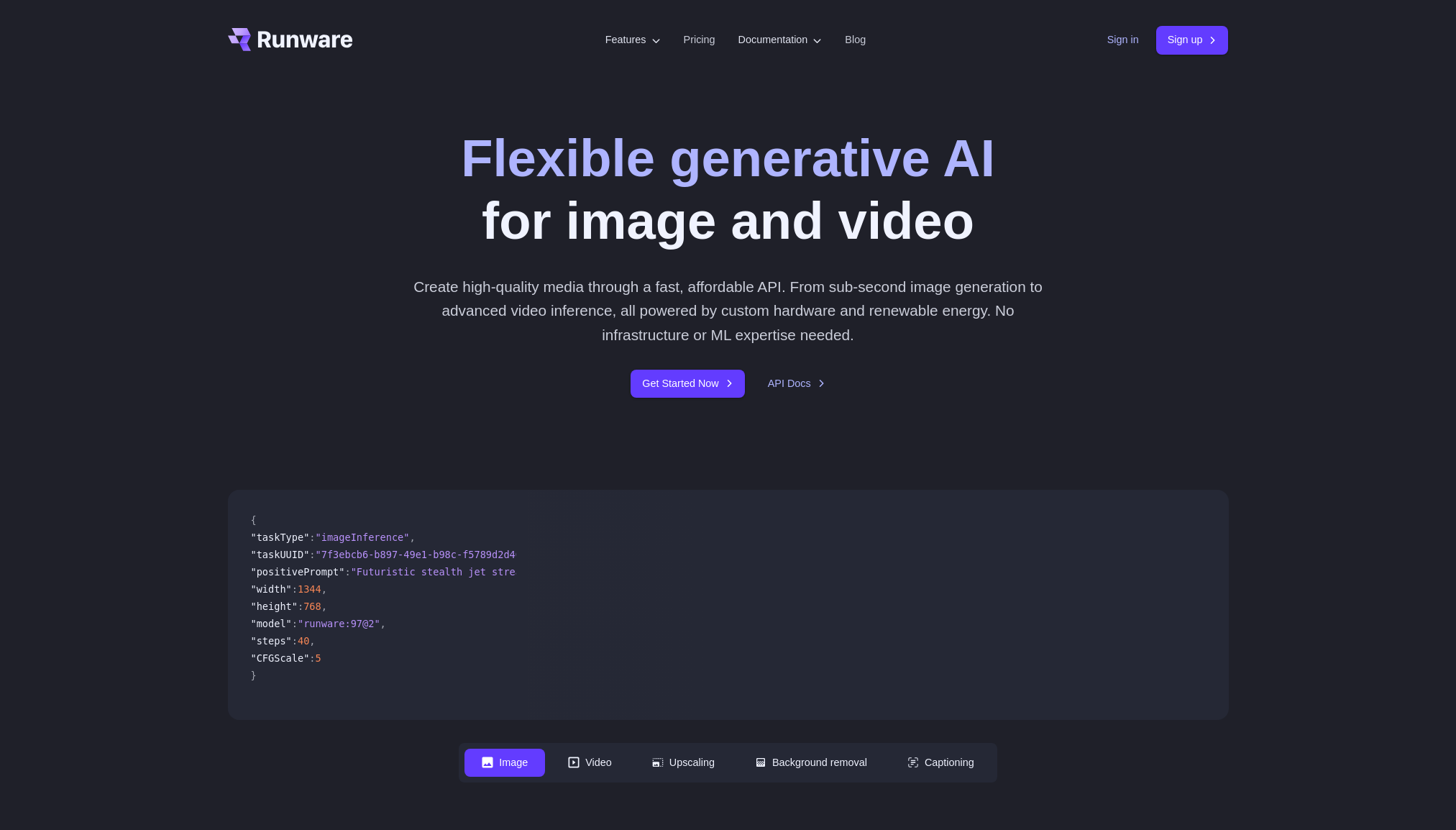
click at [1128, 46] on link "Sign in" at bounding box center [1123, 40] width 31 height 17
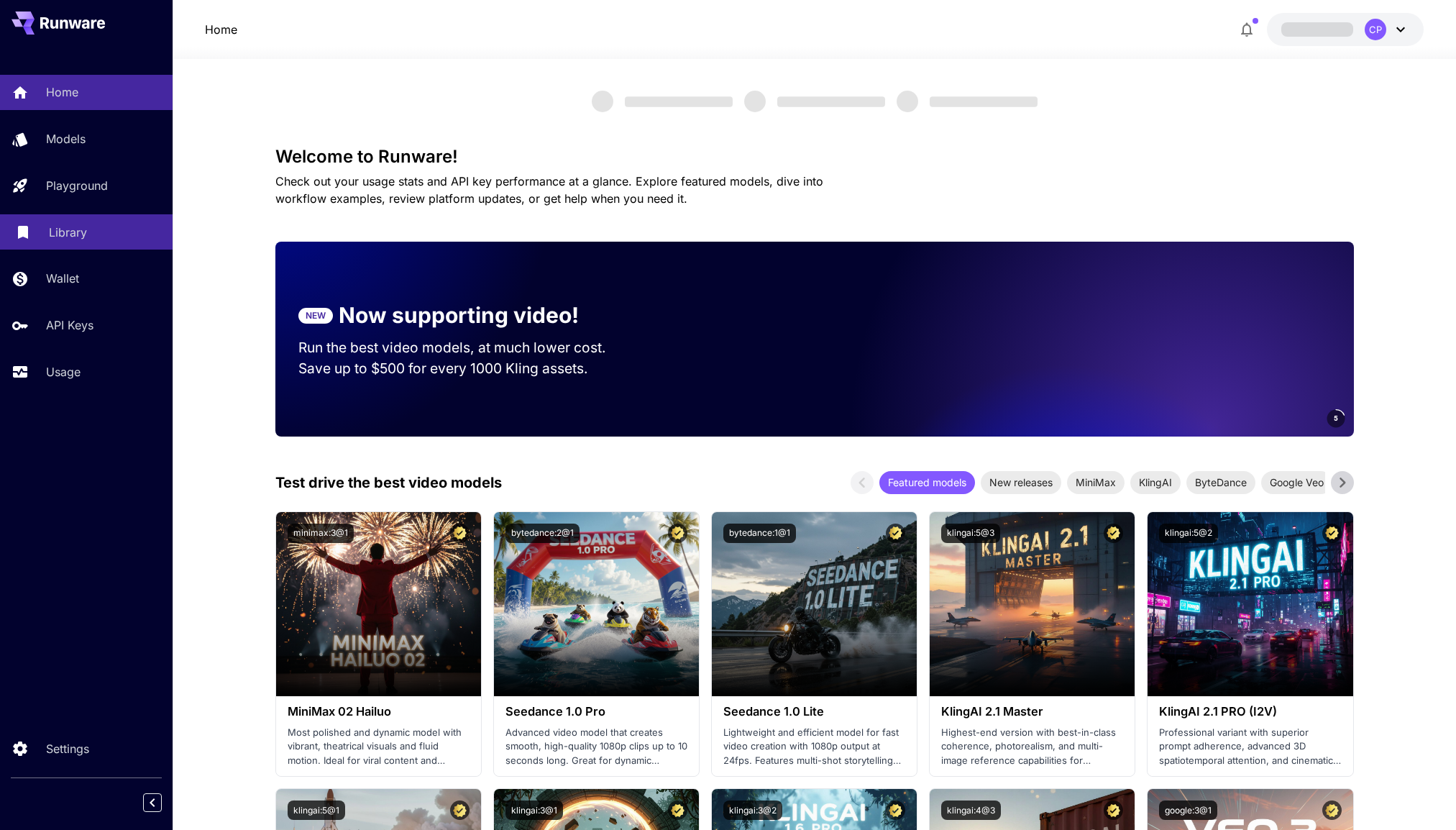
click at [78, 232] on p "Library" at bounding box center [68, 232] width 38 height 18
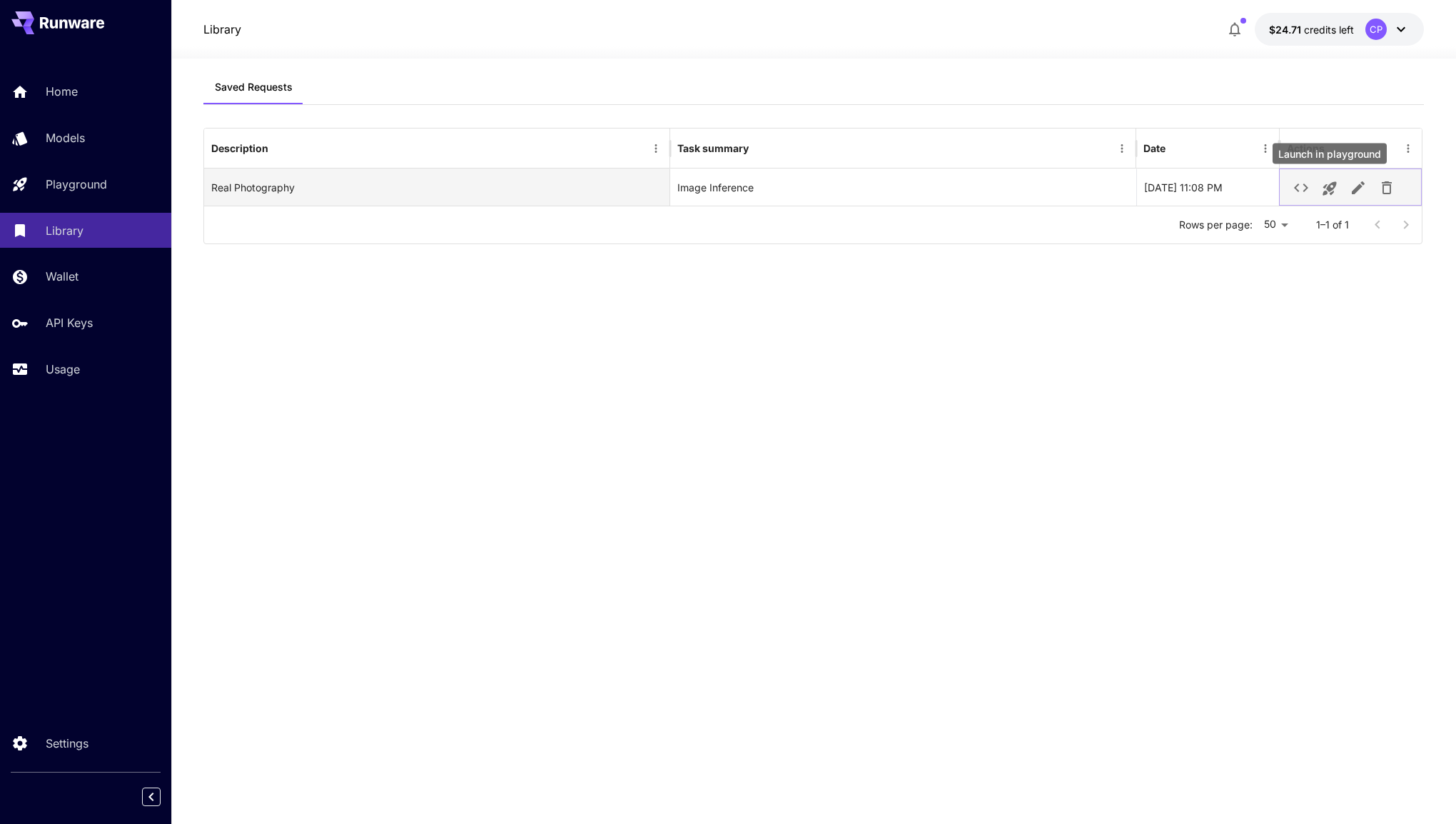
click at [1333, 183] on icon "Launch in playground" at bounding box center [1330, 188] width 14 height 14
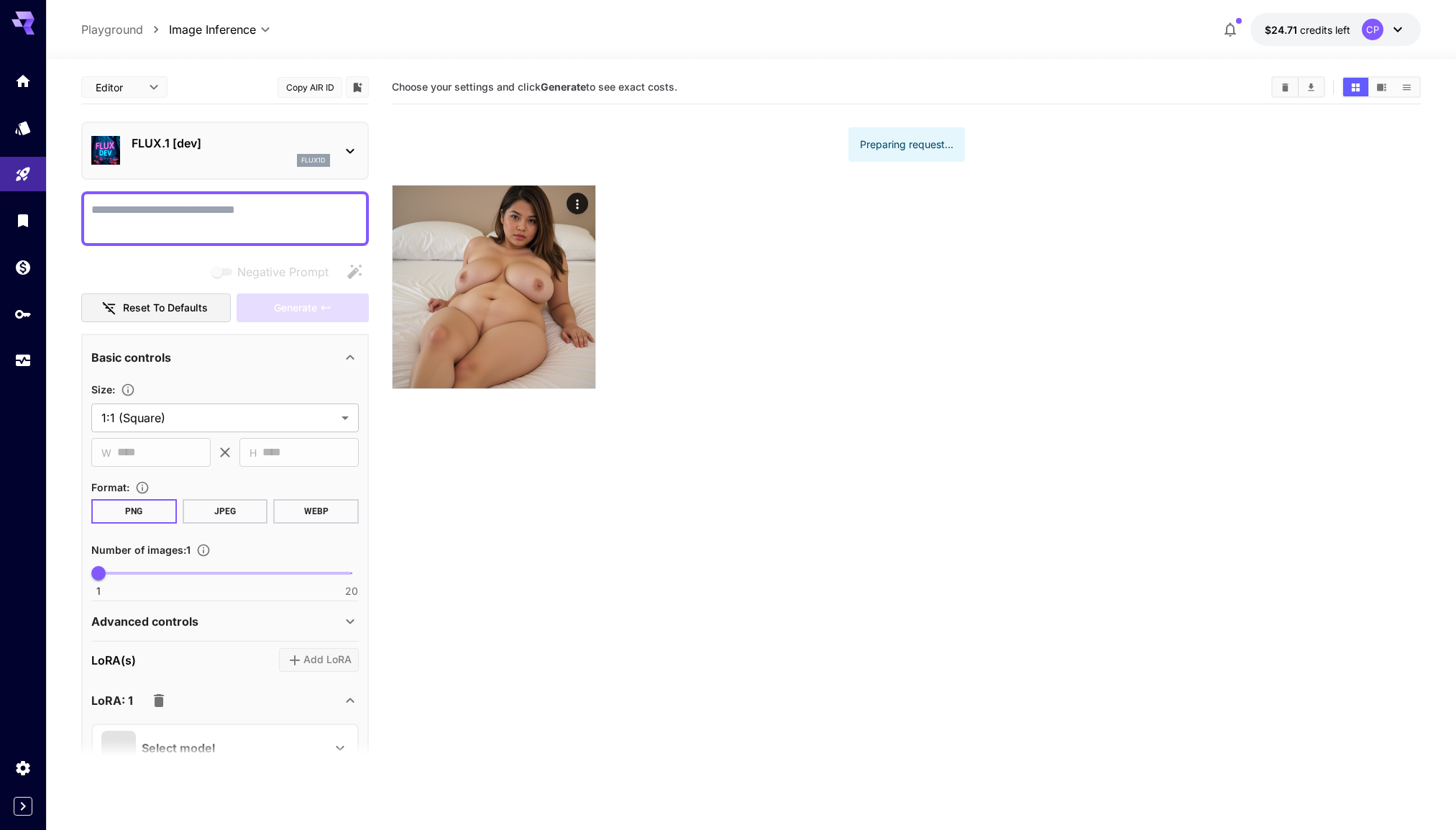
click at [239, 215] on textarea "Negative Prompt" at bounding box center [225, 218] width 267 height 34
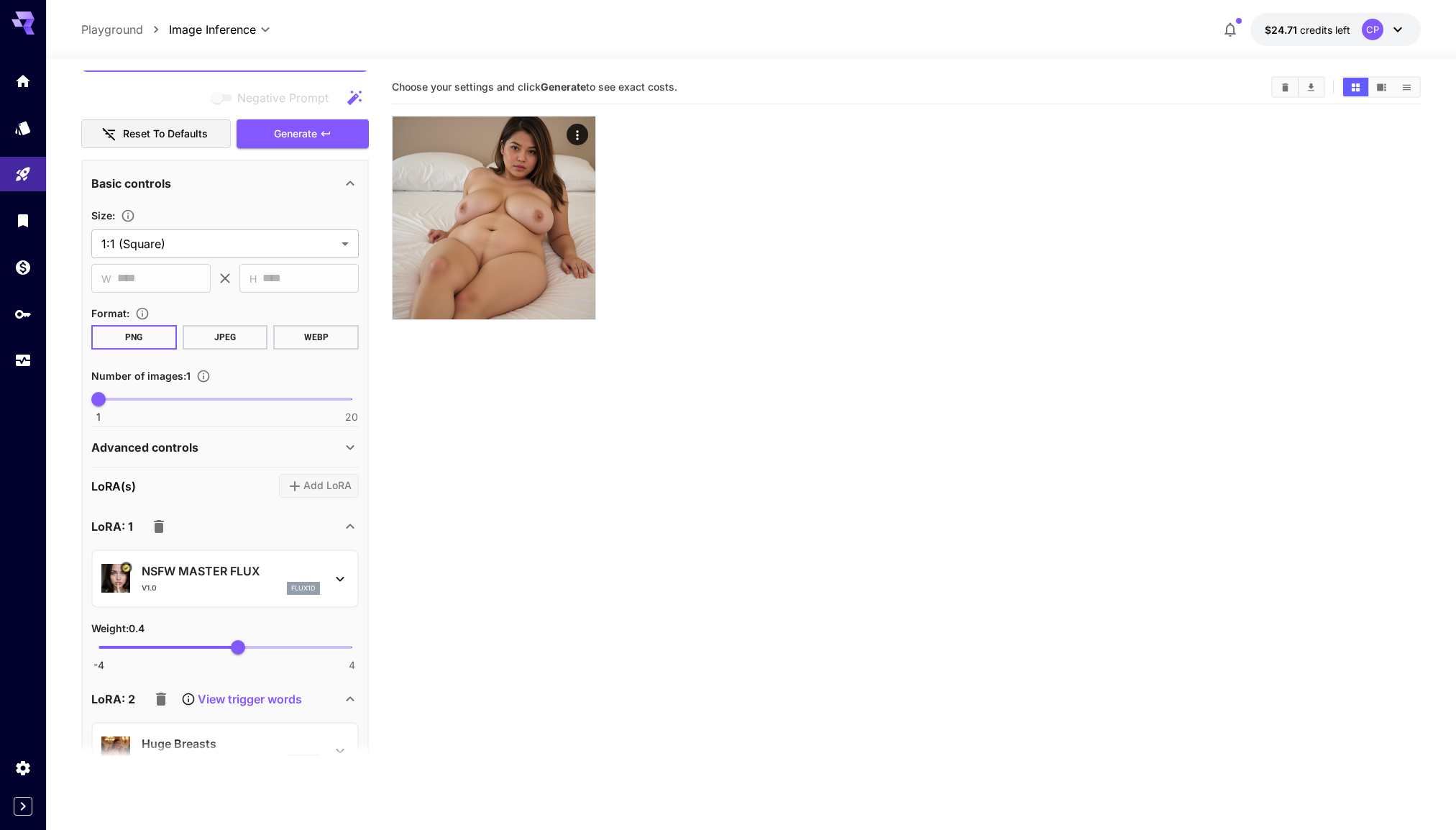
scroll to position [547, 0]
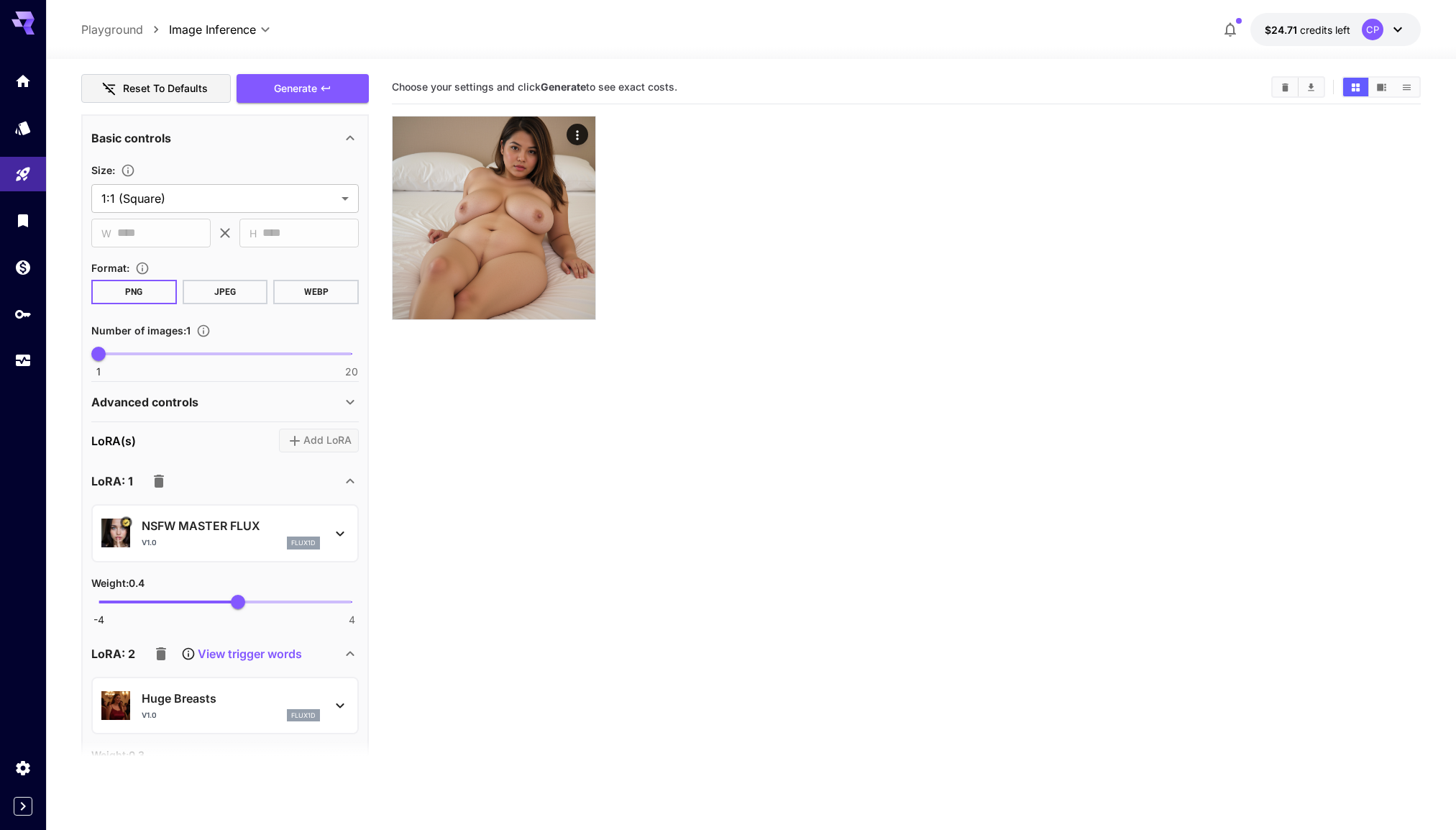
type textarea "**********"
click at [154, 354] on span at bounding box center [225, 354] width 253 height 3
type input "*"
drag, startPoint x: 154, startPoint y: 354, endPoint x: 125, endPoint y: 353, distance: 29.0
click at [125, 353] on span "3" at bounding box center [125, 354] width 15 height 15
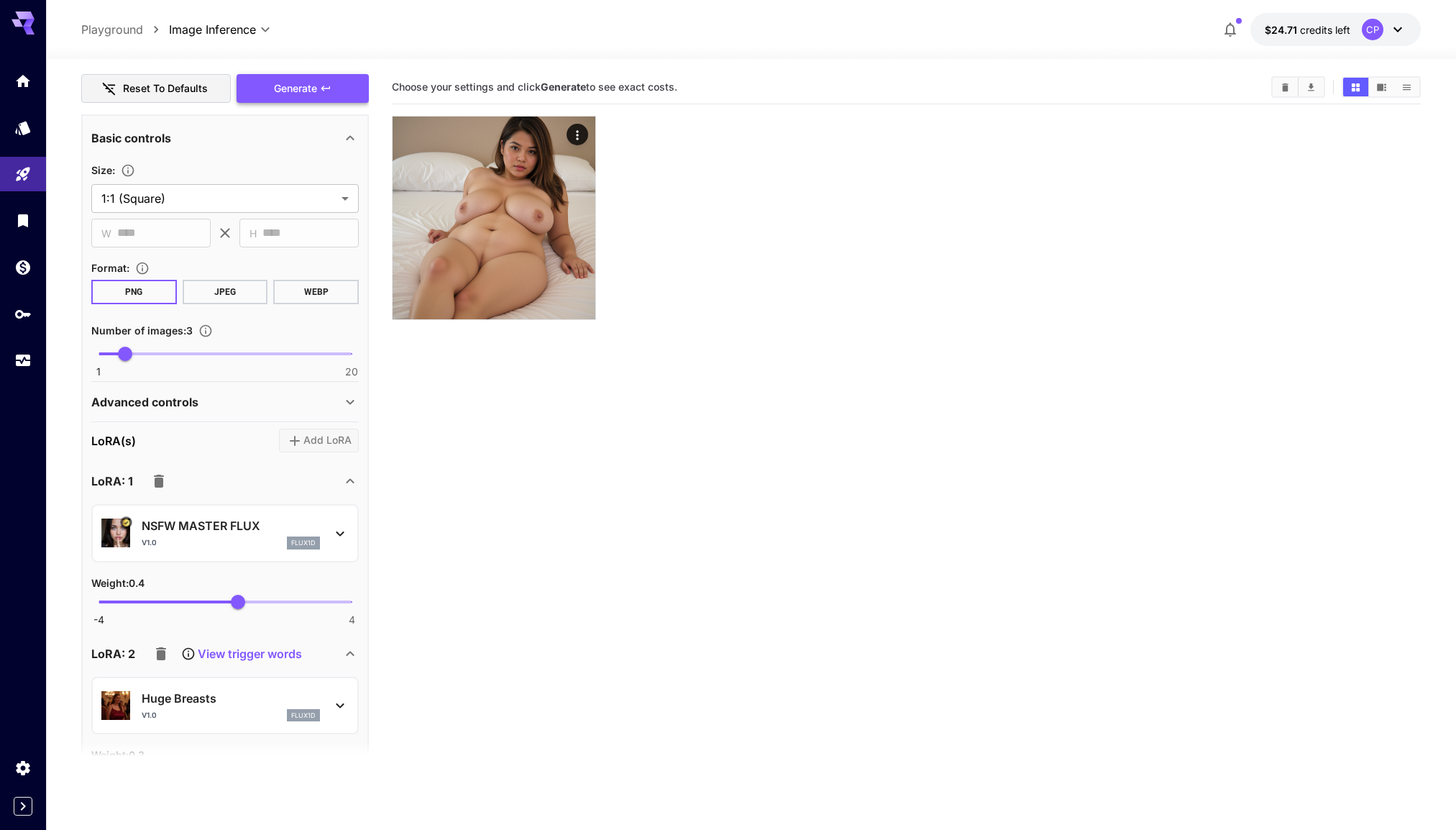
click at [322, 93] on icon "button" at bounding box center [326, 89] width 12 height 12
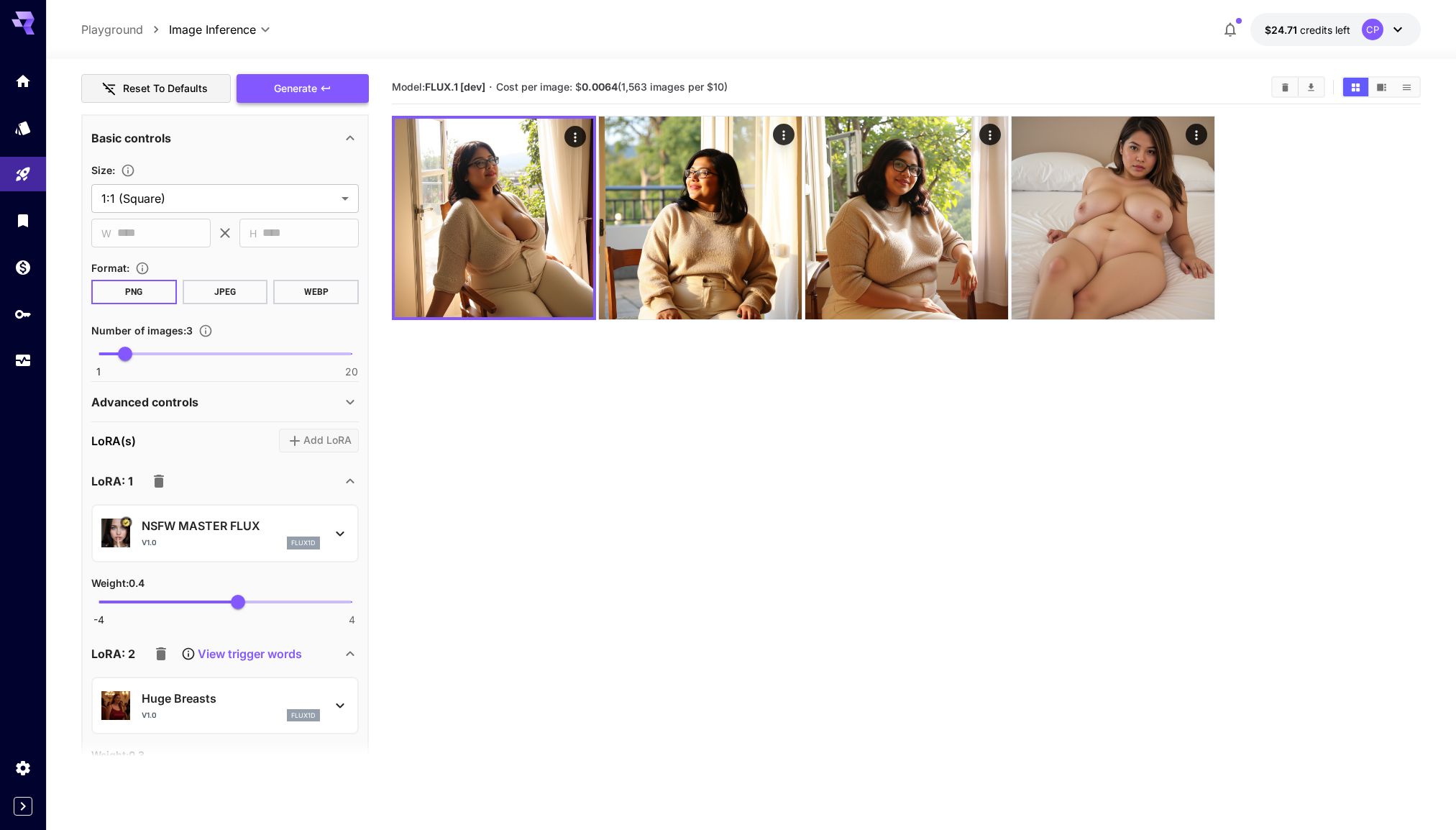
click at [310, 81] on span "Generate" at bounding box center [295, 89] width 43 height 18
